Goal: Information Seeking & Learning: Learn about a topic

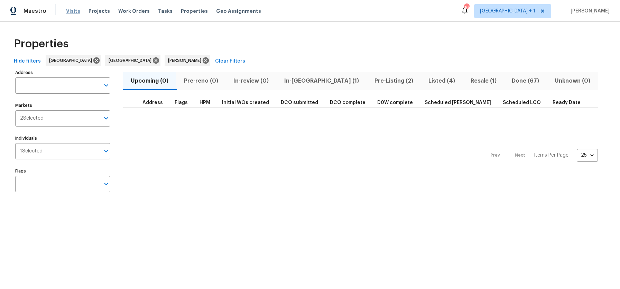
click at [71, 8] on span "Visits" at bounding box center [73, 11] width 14 height 7
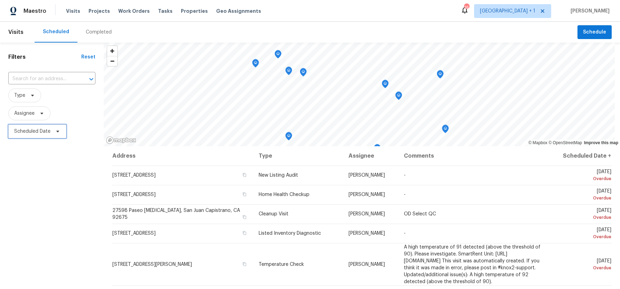
click at [38, 135] on span "Scheduled Date" at bounding box center [37, 132] width 58 height 14
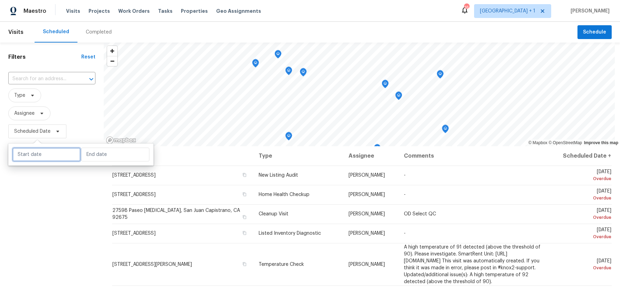
click at [38, 154] on input "text" at bounding box center [46, 155] width 68 height 14
select select "7"
select select "2025"
select select "8"
select select "2025"
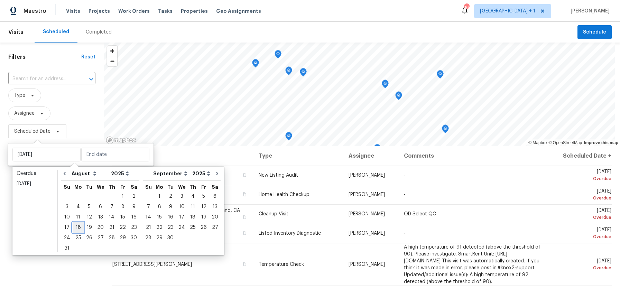
click at [79, 230] on div "18" at bounding box center [78, 228] width 11 height 10
type input "Mon, Aug 18"
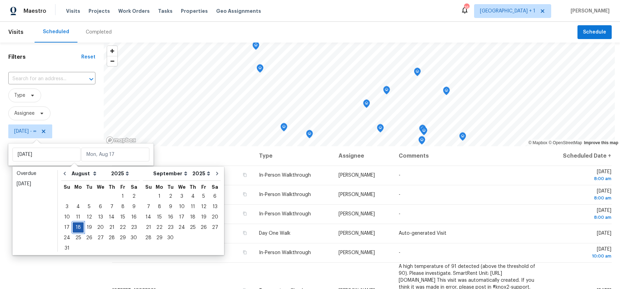
click at [79, 230] on div "18" at bounding box center [78, 228] width 11 height 10
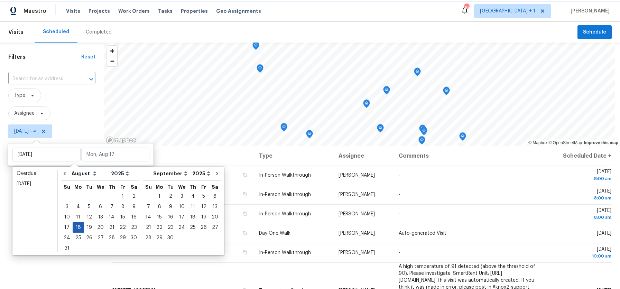
type input "Mon, Aug 18"
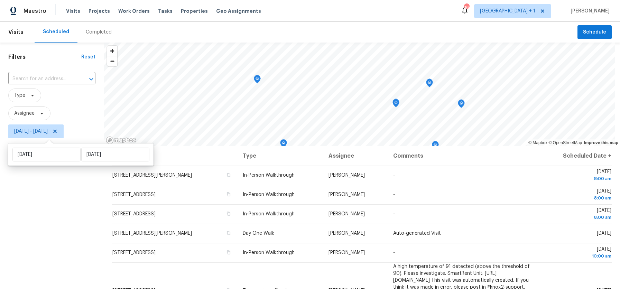
click at [51, 225] on div "Filters Reset ​ Type Assignee Mon, Aug 18 - Mon, Aug 18" at bounding box center [52, 210] width 104 height 335
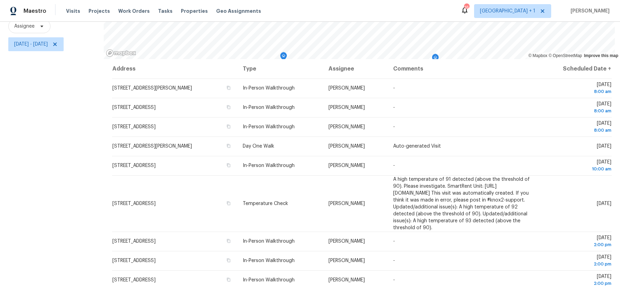
scroll to position [94, 0]
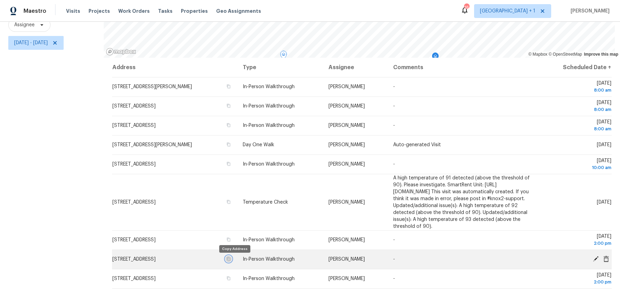
click at [230, 260] on icon "button" at bounding box center [228, 259] width 3 height 4
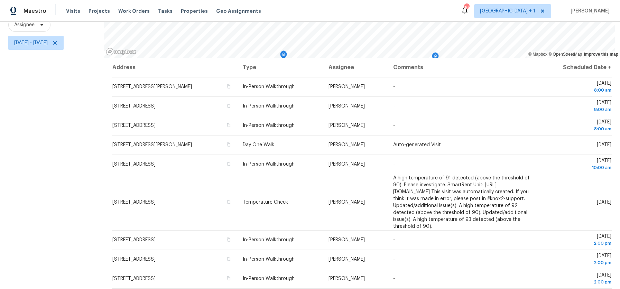
click at [37, 103] on div "Filters Reset ​ Type Assignee Mon, Aug 18 - Mon, Aug 18" at bounding box center [52, 121] width 104 height 335
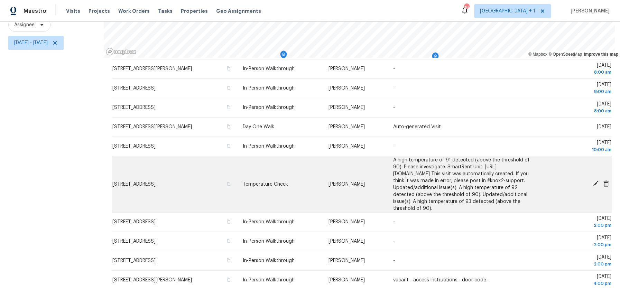
scroll to position [31, 0]
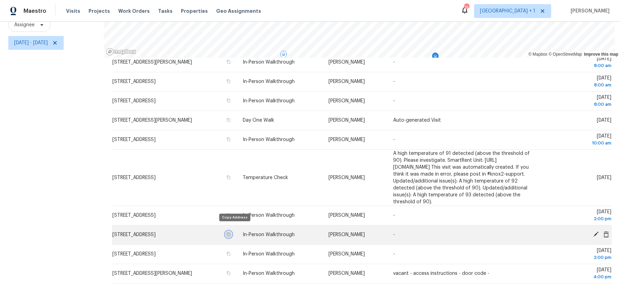
click at [230, 233] on icon "button" at bounding box center [228, 235] width 3 height 4
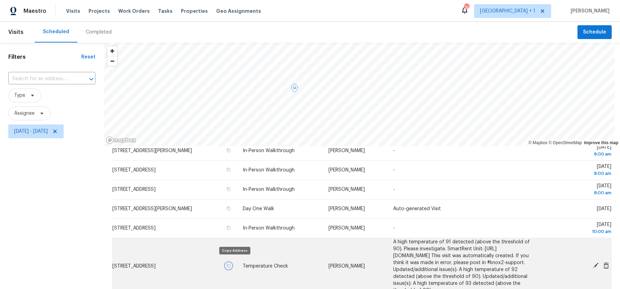
click at [230, 264] on icon "button" at bounding box center [228, 266] width 3 height 4
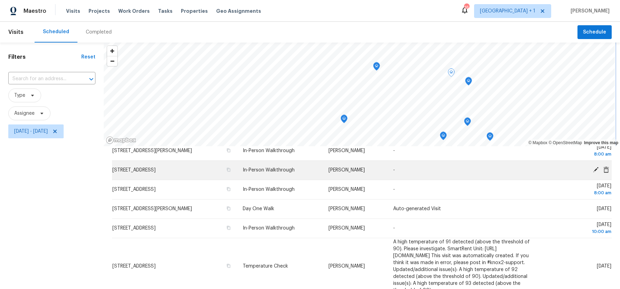
scroll to position [30, 0]
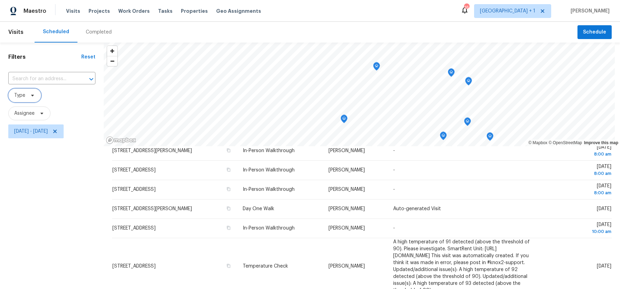
click at [30, 95] on icon at bounding box center [33, 96] width 6 height 6
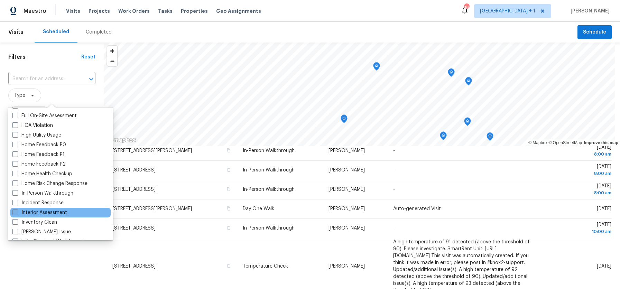
scroll to position [192, 0]
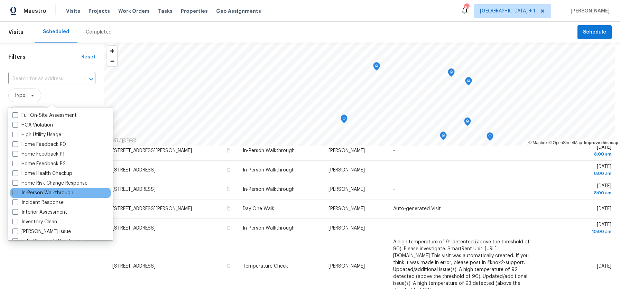
click at [12, 193] on span at bounding box center [15, 193] width 6 height 6
click at [12, 193] on input "In-Person Walkthrough" at bounding box center [14, 192] width 4 height 4
checkbox input "true"
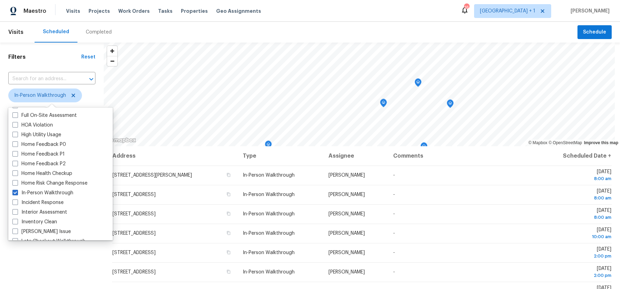
click at [45, 258] on div "Filters Reset ​ In-Person Walkthrough Assignee Mon, Aug 18 - Mon, Aug 18" at bounding box center [52, 210] width 104 height 335
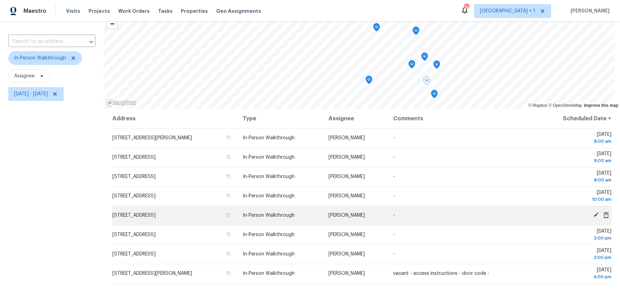
scroll to position [44, 0]
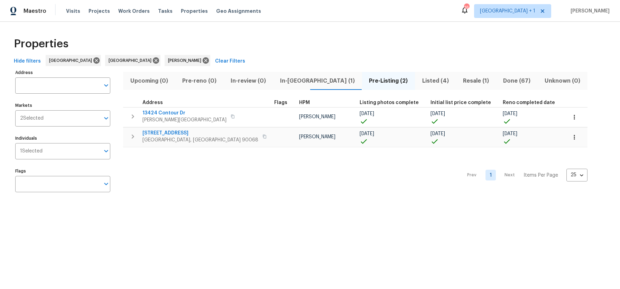
click at [460, 80] on span "Resale (1)" at bounding box center [476, 81] width 32 height 10
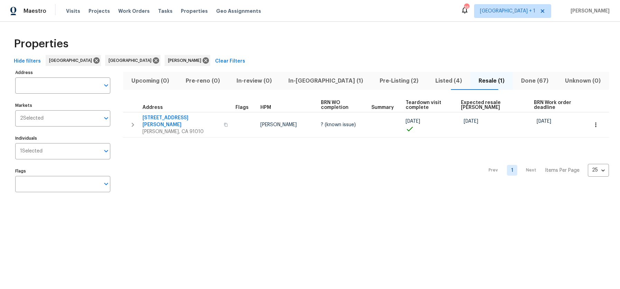
click at [431, 78] on span "Listed (4)" at bounding box center [448, 81] width 35 height 10
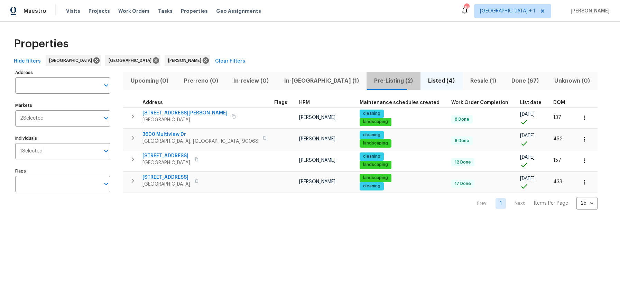
click at [371, 83] on span "Pre-Listing (2)" at bounding box center [394, 81] width 46 height 10
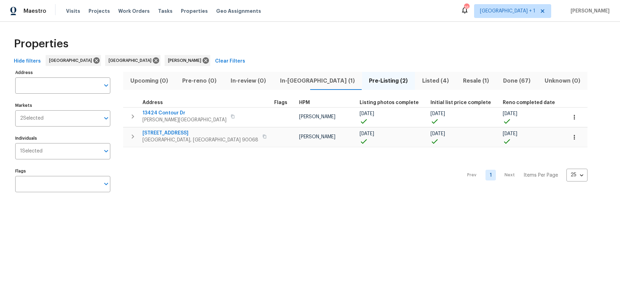
click at [274, 210] on html "Maestro Visits Projects Work Orders Tasks Properties Geo Assignments 16 Los Ang…" at bounding box center [310, 105] width 620 height 210
click at [78, 210] on html "Maestro Visits Projects Work Orders Tasks Properties Geo Assignments 16 Los Ang…" at bounding box center [310, 105] width 620 height 210
click at [70, 148] on input "Individuals" at bounding box center [71, 151] width 57 height 16
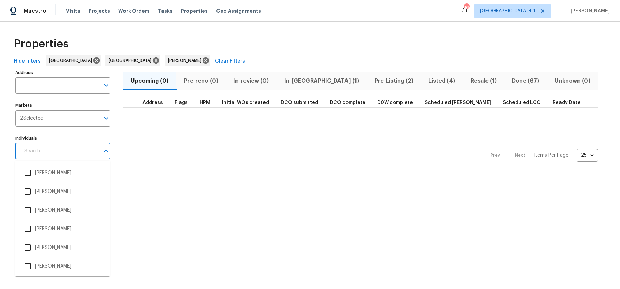
click at [66, 154] on input "Individuals" at bounding box center [60, 151] width 80 height 16
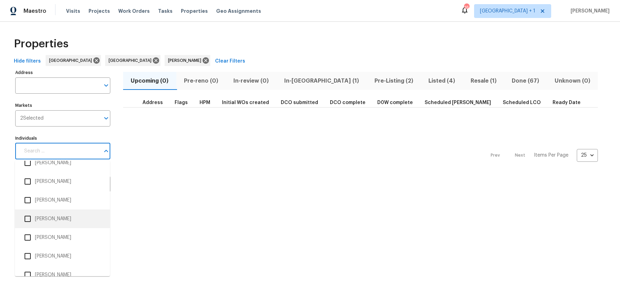
scroll to position [66, 0]
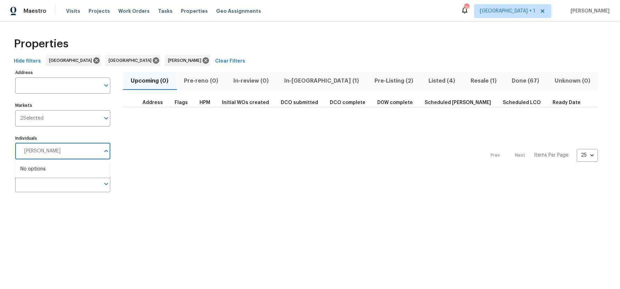
type input "frank"
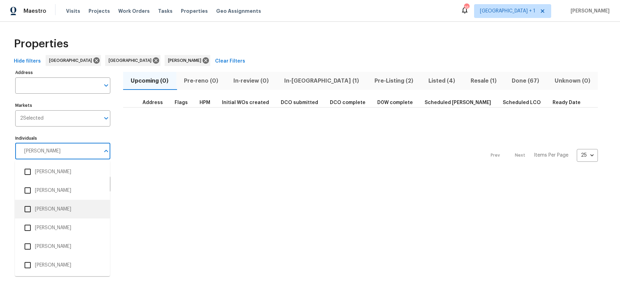
scroll to position [1, 0]
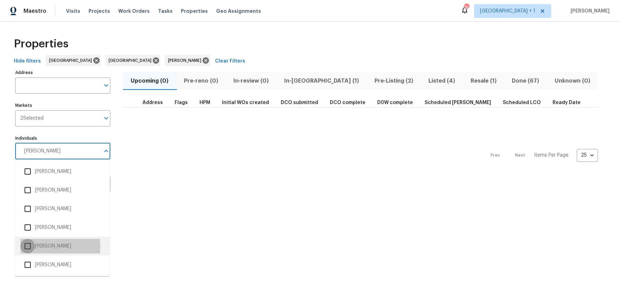
click at [30, 247] on input "checkbox" at bounding box center [27, 246] width 15 height 15
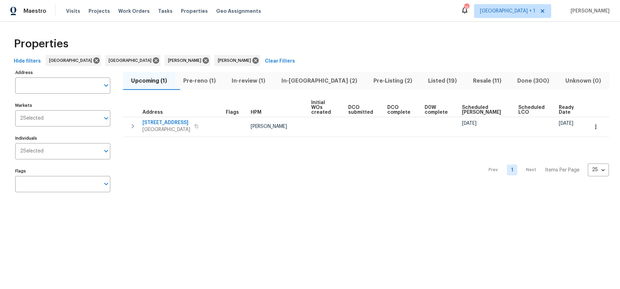
click at [425, 80] on span "Listed (19)" at bounding box center [443, 81] width 37 height 10
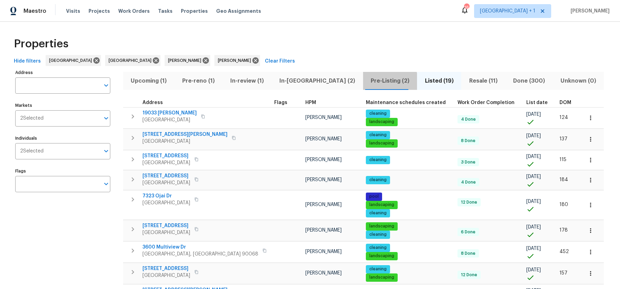
click at [367, 83] on span "Pre-Listing (2)" at bounding box center [390, 81] width 46 height 10
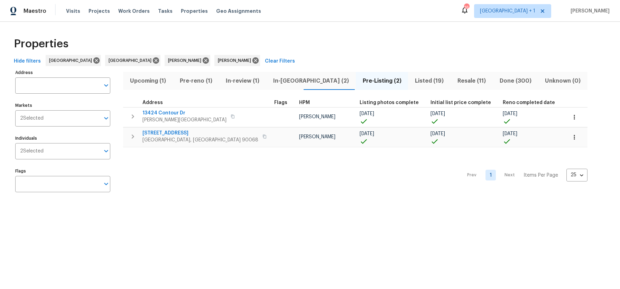
click at [412, 84] on span "Listed (19)" at bounding box center [429, 81] width 34 height 10
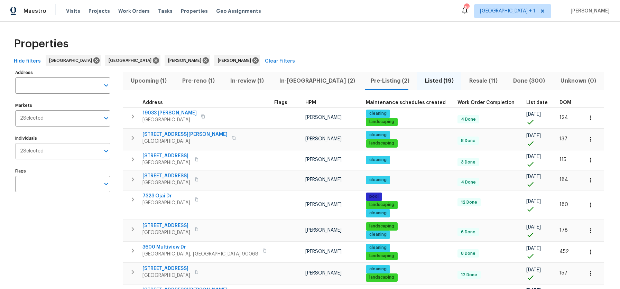
click at [56, 154] on input "Individuals" at bounding box center [72, 151] width 56 height 16
type input "Sean Hatfield"
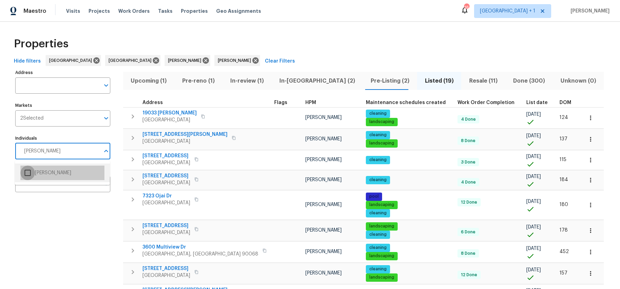
click at [30, 177] on input "checkbox" at bounding box center [27, 173] width 15 height 15
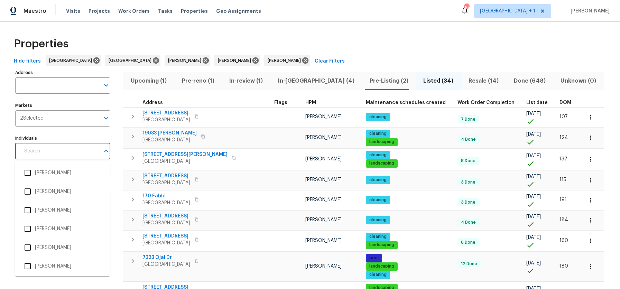
click at [63, 153] on input "Individuals" at bounding box center [60, 151] width 80 height 16
type input "F"
type input "Daniel Fomenko"
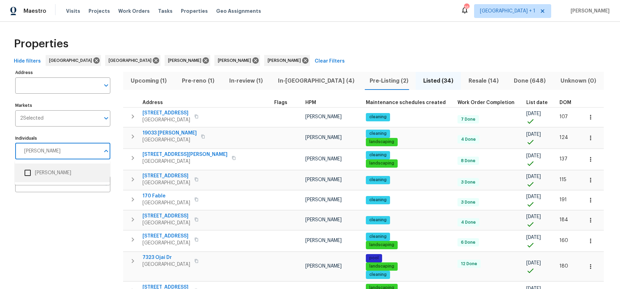
click at [30, 172] on input "checkbox" at bounding box center [27, 173] width 15 height 15
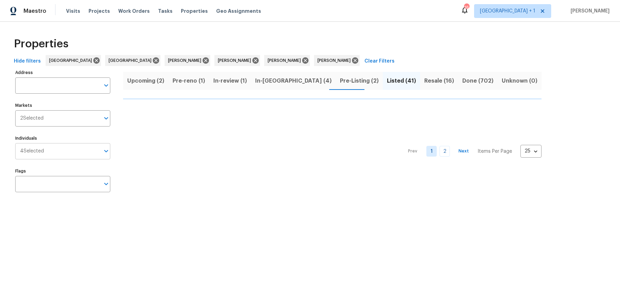
click at [55, 155] on input "Individuals" at bounding box center [72, 151] width 56 height 16
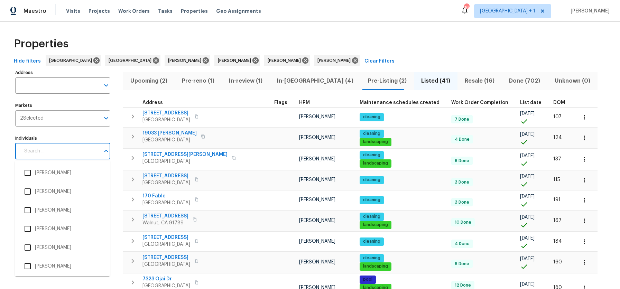
click at [55, 155] on input "Individuals" at bounding box center [60, 151] width 80 height 16
type input "Luis"
click at [29, 229] on input "checkbox" at bounding box center [27, 228] width 15 height 15
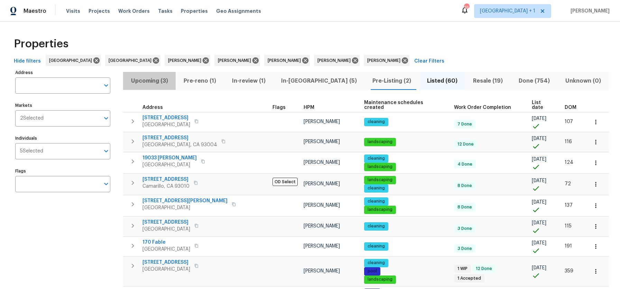
click at [160, 80] on span "Upcoming (3)" at bounding box center [149, 81] width 44 height 10
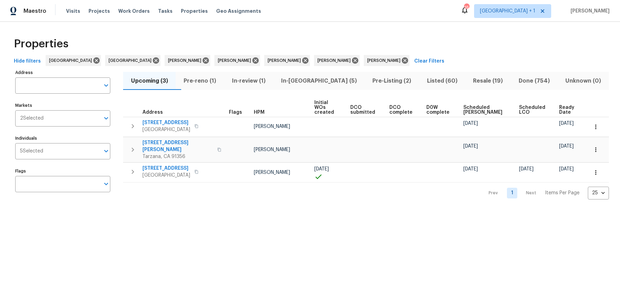
click at [250, 183] on div "Prev 1 Next Items Per Page 25 25 ​" at bounding box center [366, 191] width 486 height 17
click at [248, 188] on div "Prev 1 Next Items Per Page 25 25 ​" at bounding box center [366, 191] width 486 height 17
click at [263, 79] on span "In-review (1)" at bounding box center [248, 81] width 41 height 10
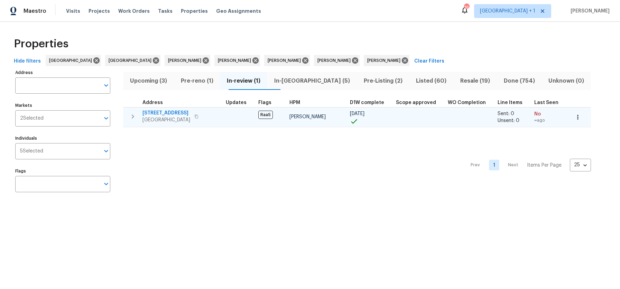
click at [198, 116] on icon "button" at bounding box center [196, 117] width 3 height 4
click at [182, 117] on span "North Hollywood, CA 91606" at bounding box center [167, 120] width 48 height 7
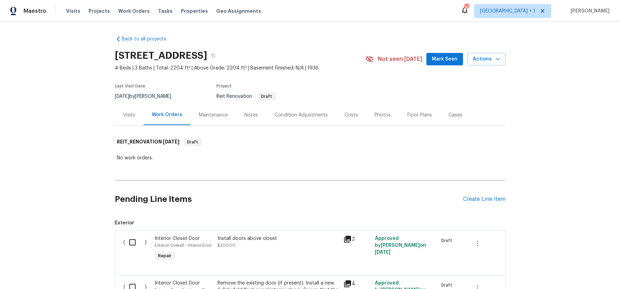
click at [251, 112] on div "Notes" at bounding box center [251, 115] width 13 height 7
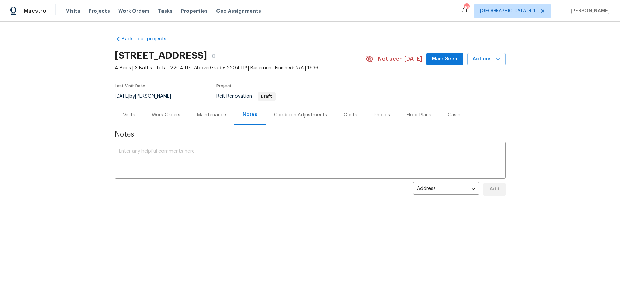
click at [249, 114] on div "Notes" at bounding box center [250, 114] width 15 height 7
click at [166, 113] on div "Work Orders" at bounding box center [166, 115] width 29 height 7
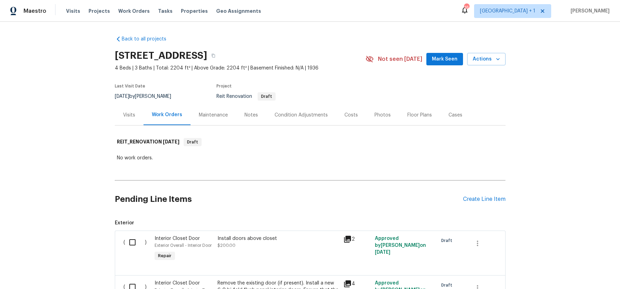
click at [126, 113] on div "Visits" at bounding box center [129, 115] width 12 height 7
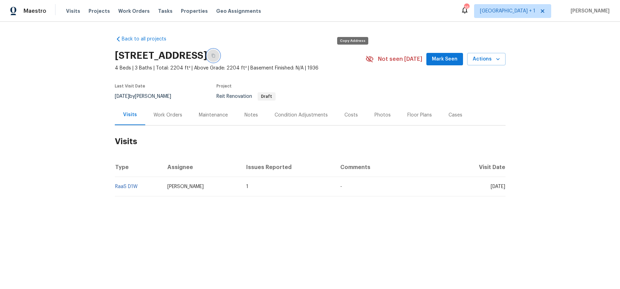
click at [216, 56] on icon "button" at bounding box center [213, 56] width 4 height 4
click at [124, 187] on link "RaaS D1W" at bounding box center [126, 186] width 22 height 5
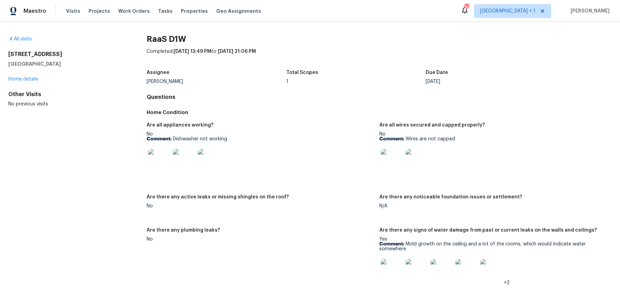
drag, startPoint x: 43, startPoint y: 158, endPoint x: 43, endPoint y: 128, distance: 29.4
click at [25, 80] on link "Home details" at bounding box center [23, 79] width 30 height 5
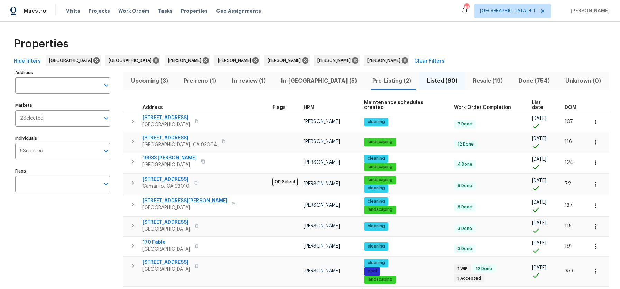
click at [190, 80] on span "Pre-reno (1)" at bounding box center [200, 81] width 40 height 10
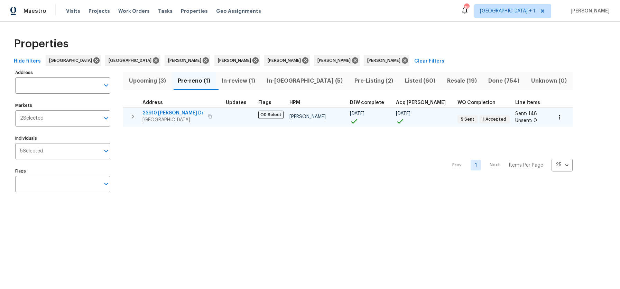
click at [163, 116] on span "23910 Jensen Dr" at bounding box center [173, 113] width 61 height 7
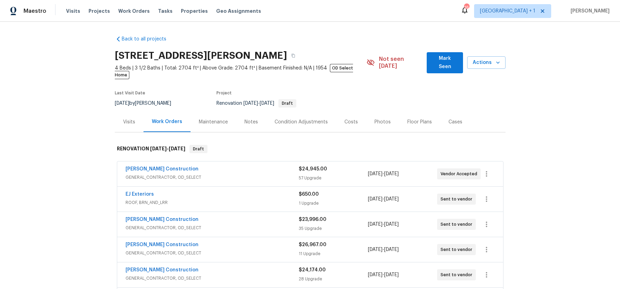
click at [22, 102] on div "Back to all projects [STREET_ADDRESS][PERSON_NAME] 4 Beds | 3 1/2 Baths | Total…" at bounding box center [310, 155] width 620 height 267
click at [40, 113] on div "Back to all projects [STREET_ADDRESS][PERSON_NAME] 4 Beds | 3 1/2 Baths | Total…" at bounding box center [310, 155] width 620 height 267
click at [406, 96] on section "[STREET_ADDRESS][PERSON_NAME] 4 Beds | 3 1/2 Baths | Total: 2704 ft² | Above Gr…" at bounding box center [310, 79] width 391 height 65
click at [403, 95] on section "[STREET_ADDRESS][PERSON_NAME] 4 Beds | 3 1/2 Baths | Total: 2704 ft² | Above Gr…" at bounding box center [310, 79] width 391 height 65
click at [549, 82] on div "Back to all projects [STREET_ADDRESS][PERSON_NAME] 4 Beds | 3 1/2 Baths | Total…" at bounding box center [310, 155] width 620 height 267
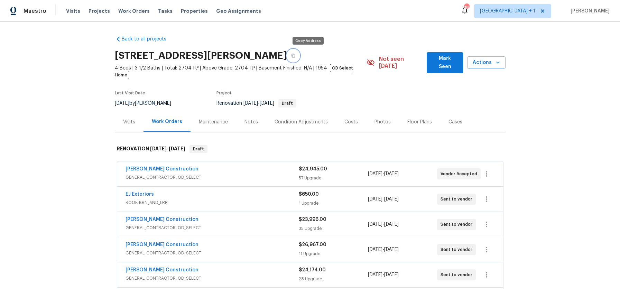
click at [296, 56] on icon "button" at bounding box center [293, 56] width 4 height 4
